Goal: Communication & Community: Ask a question

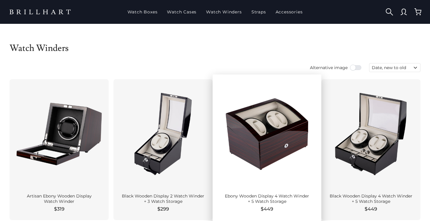
click at [259, 149] on div at bounding box center [266, 134] width 89 height 100
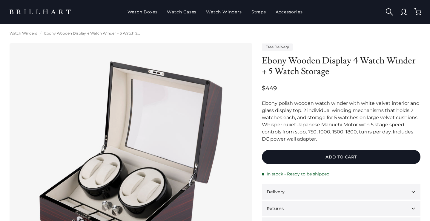
click at [109, 197] on img at bounding box center [130, 163] width 223 height 223
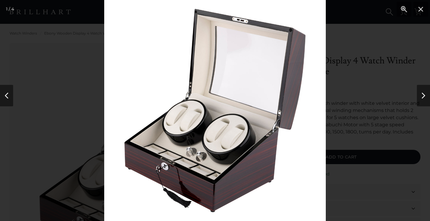
click at [192, 155] on img at bounding box center [214, 110] width 221 height 221
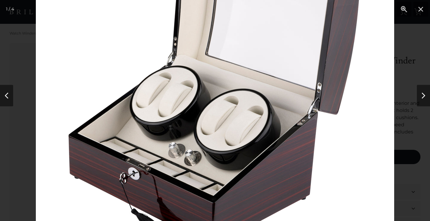
click at [192, 155] on img at bounding box center [215, 84] width 358 height 358
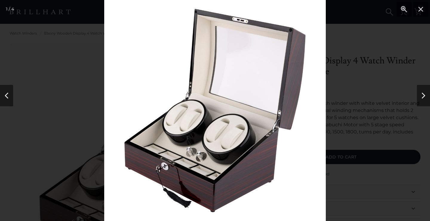
click at [190, 155] on img at bounding box center [214, 110] width 221 height 221
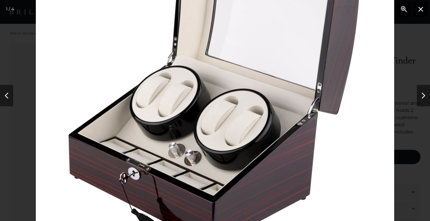
click at [419, 11] on button "Close" at bounding box center [420, 9] width 15 height 15
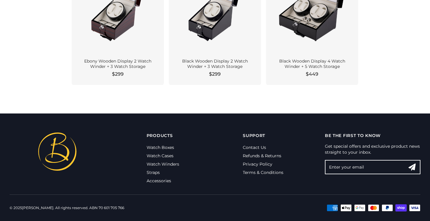
scroll to position [667, 0]
click at [251, 147] on link "Contact Us" at bounding box center [254, 147] width 23 height 5
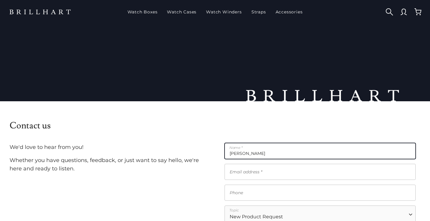
type input "Travis"
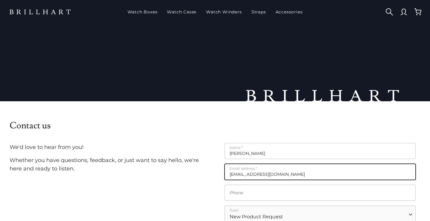
type input "travislansdown@gmail.com"
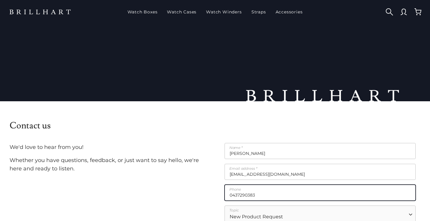
type input "0437290383"
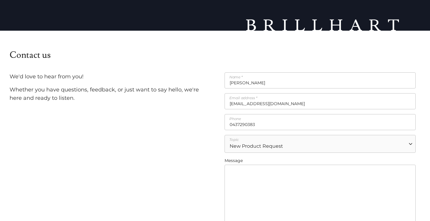
scroll to position [71, 0]
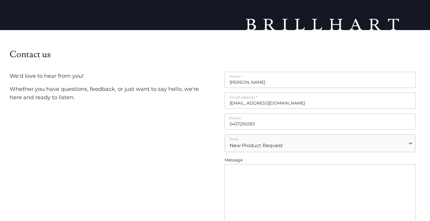
click at [236, 154] on form "Travis Name * travislansdown@gmail.com Email address * 0437290383 Phone New Pro…" at bounding box center [319, 165] width 191 height 186
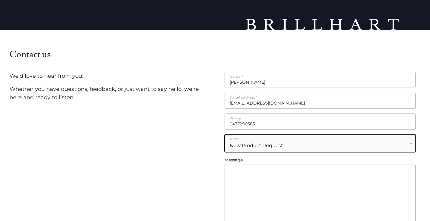
select select "other"
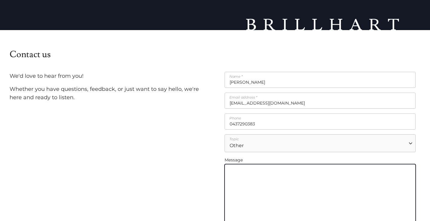
click at [234, 178] on textarea "Message" at bounding box center [319, 199] width 191 height 70
type textarea "Do you service existing units? If so how much would service be?"
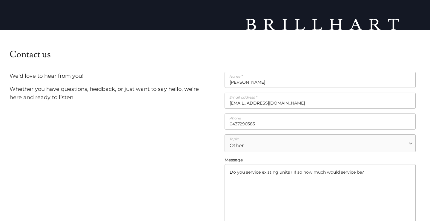
click at [205, 183] on div "We'd love to hear from you! Whether you have questions, feedback, or just want …" at bounding box center [110, 170] width 210 height 210
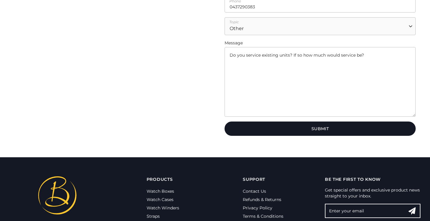
scroll to position [192, 0]
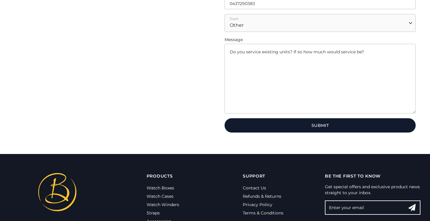
click at [324, 130] on button "Submit" at bounding box center [319, 125] width 191 height 14
